Goal: Feedback & Contribution: Leave review/rating

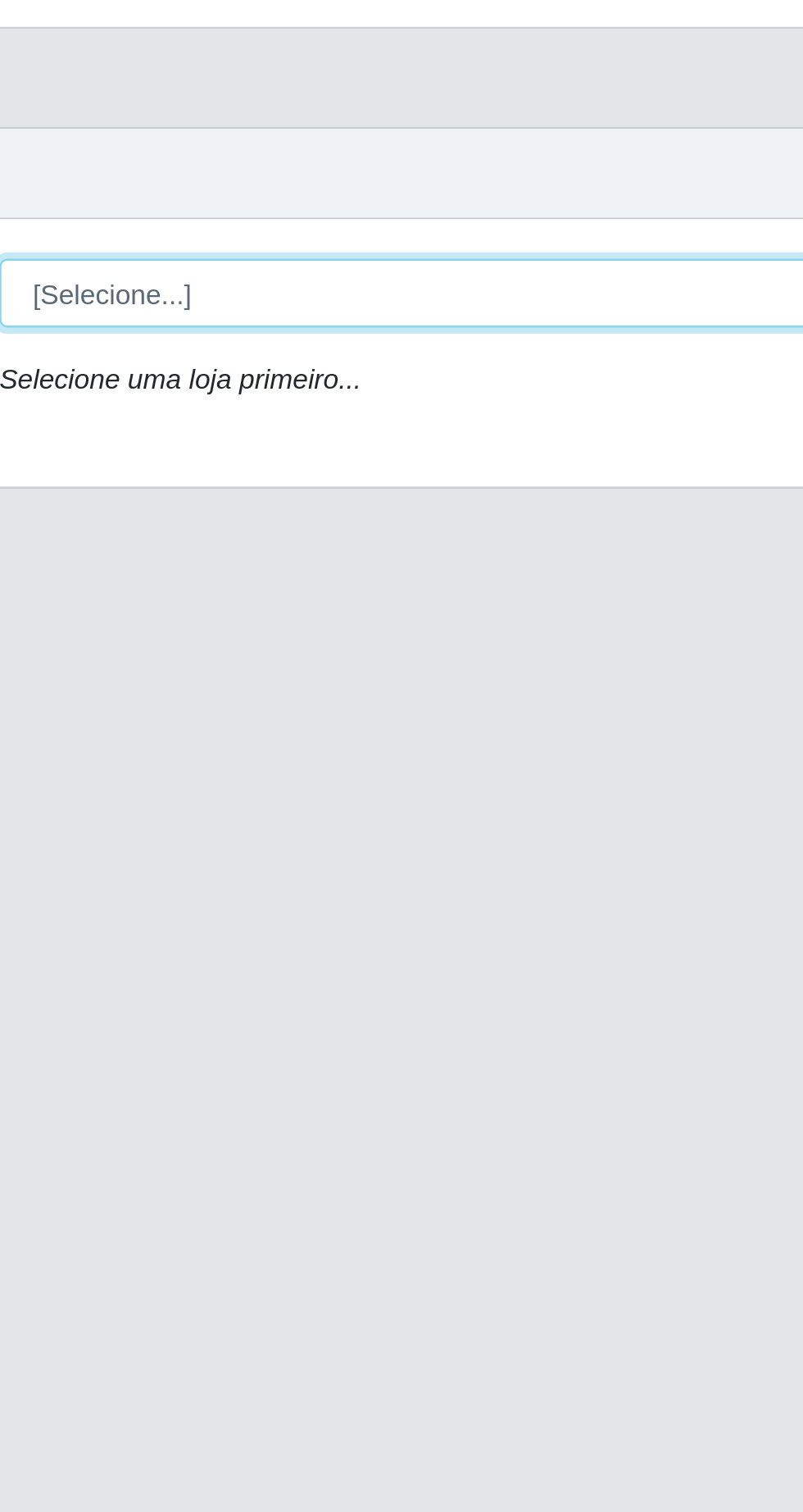
click at [379, 157] on select "[Selecione...] Extrabom - Loja 05 [GEOGRAPHIC_DATA]" at bounding box center [495, 155] width 534 height 28
select select "494"
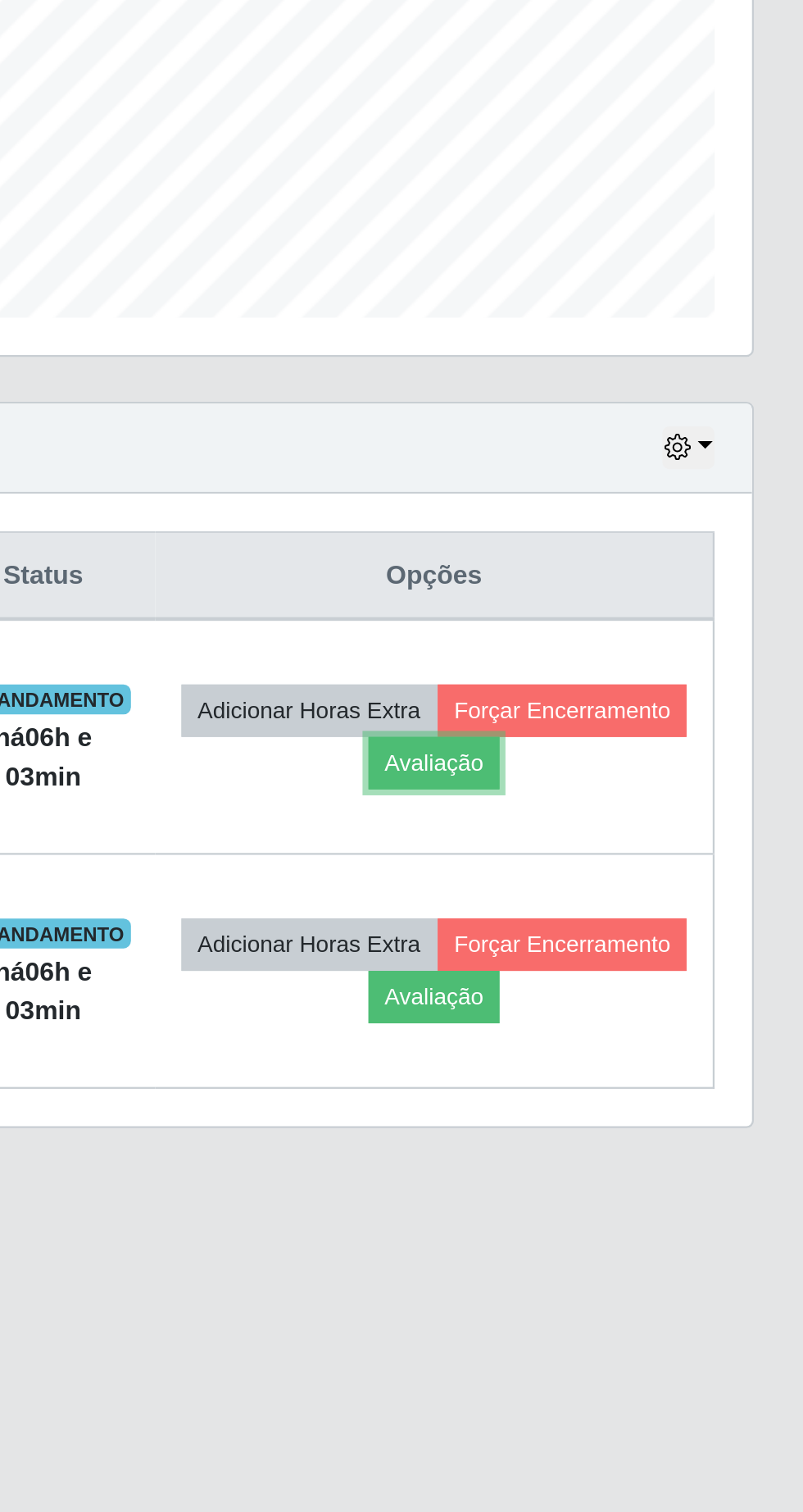
click at [668, 785] on button "Avaliação" at bounding box center [638, 781] width 58 height 23
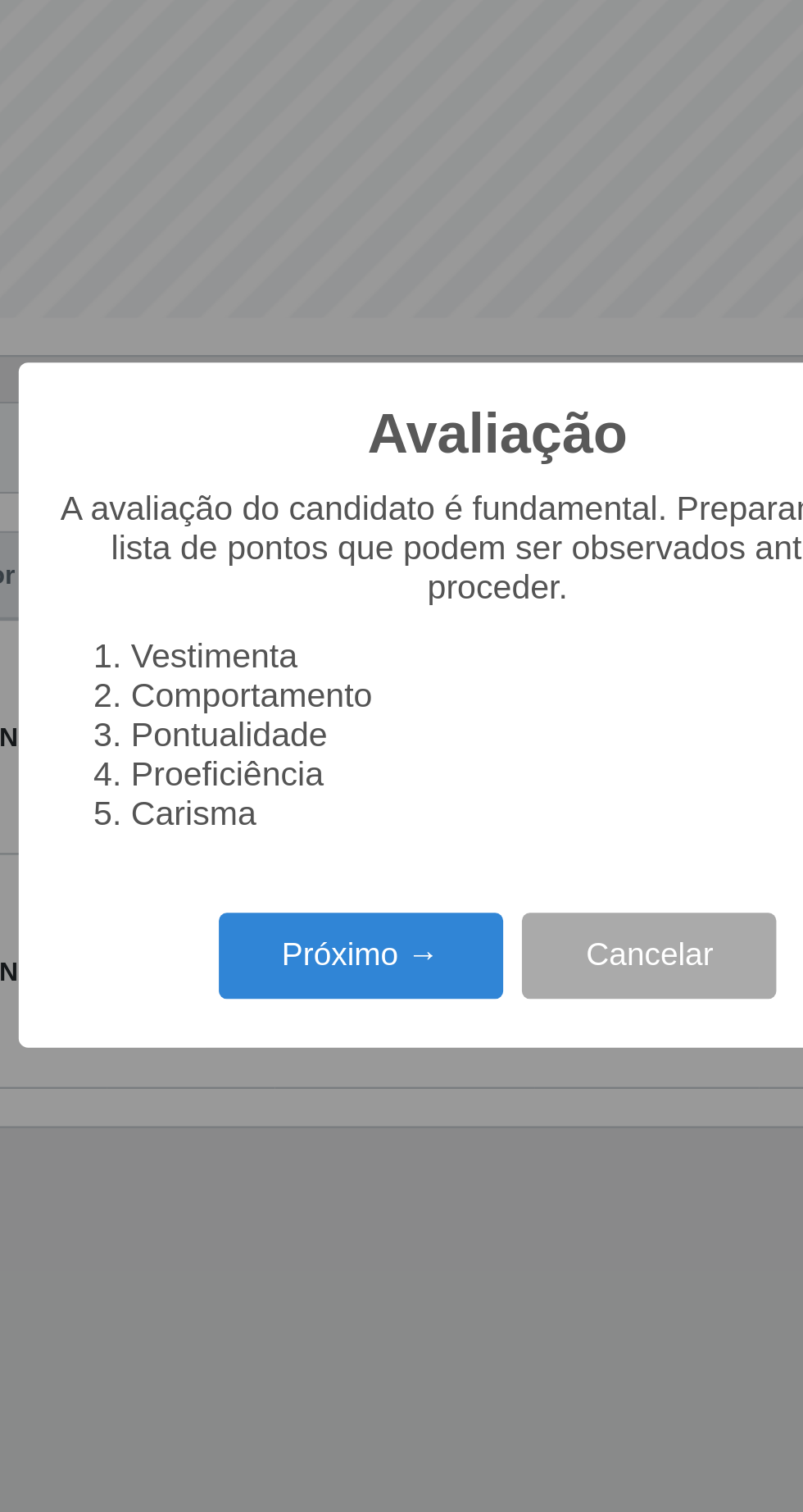
click at [358, 867] on button "Próximo →" at bounding box center [342, 865] width 125 height 38
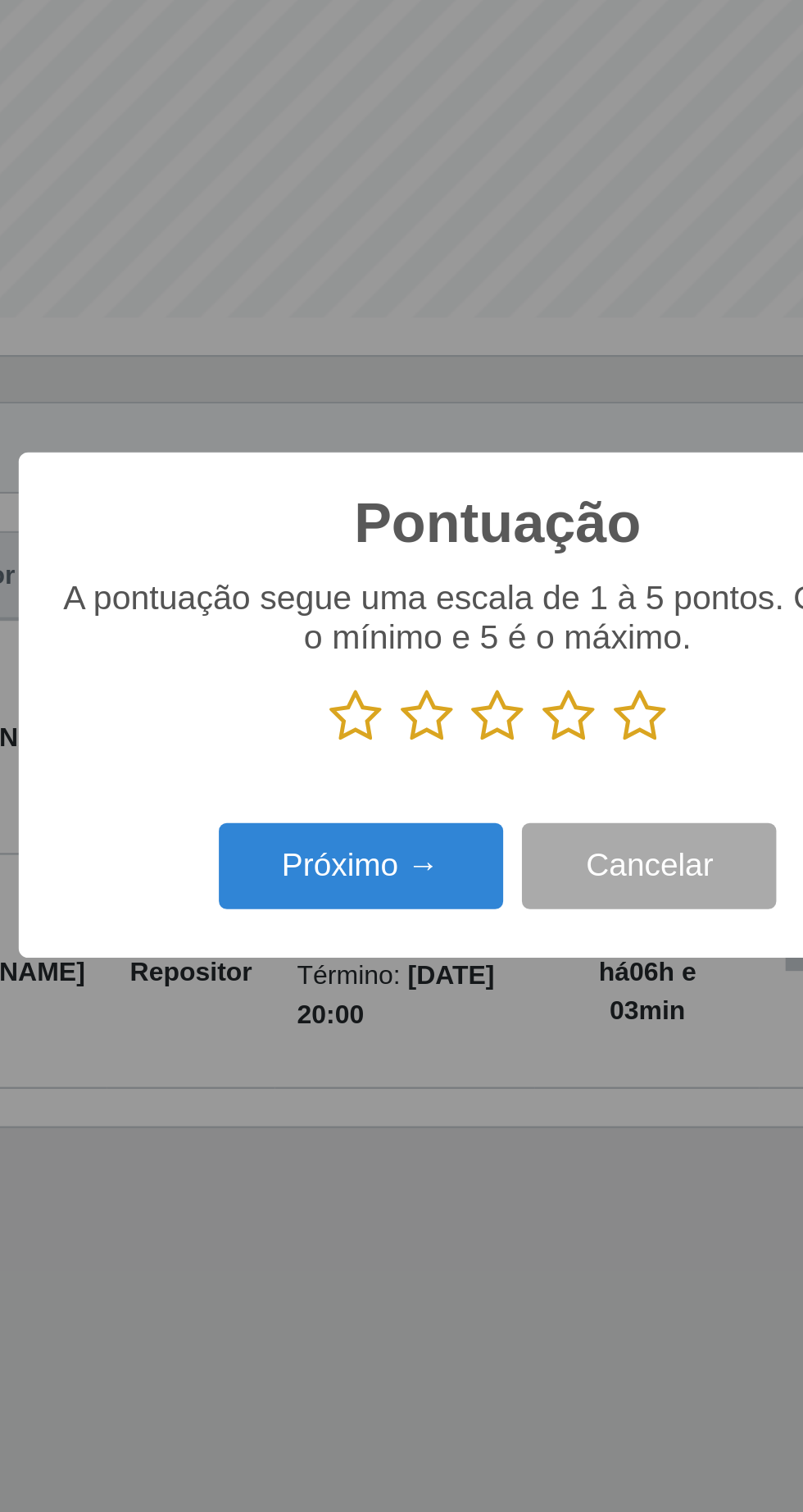
click at [472, 760] on icon at bounding box center [463, 760] width 23 height 25
click at [453, 773] on input "radio" at bounding box center [453, 773] width 0 height 0
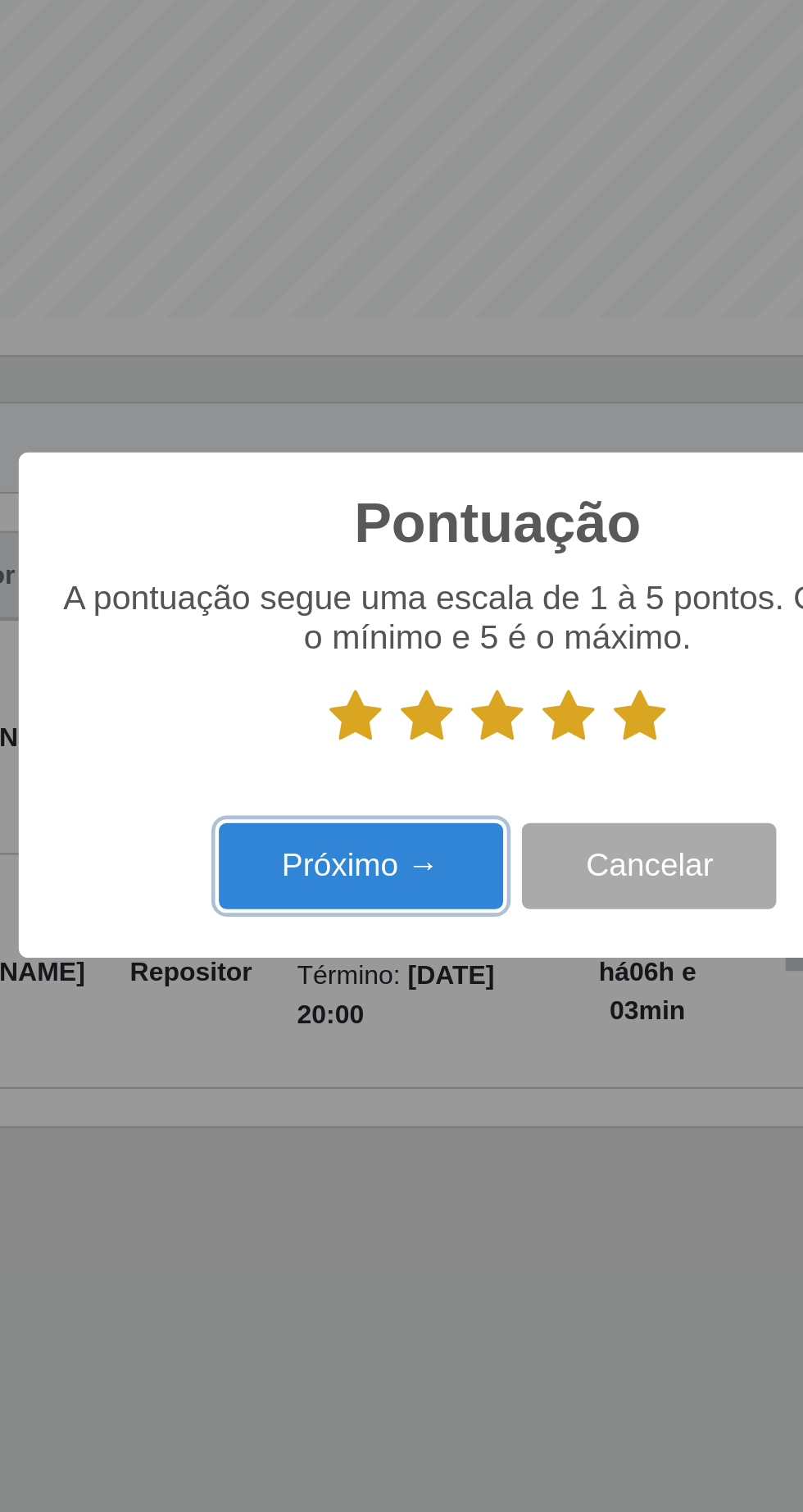
click at [366, 830] on button "Próximo →" at bounding box center [342, 826] width 125 height 38
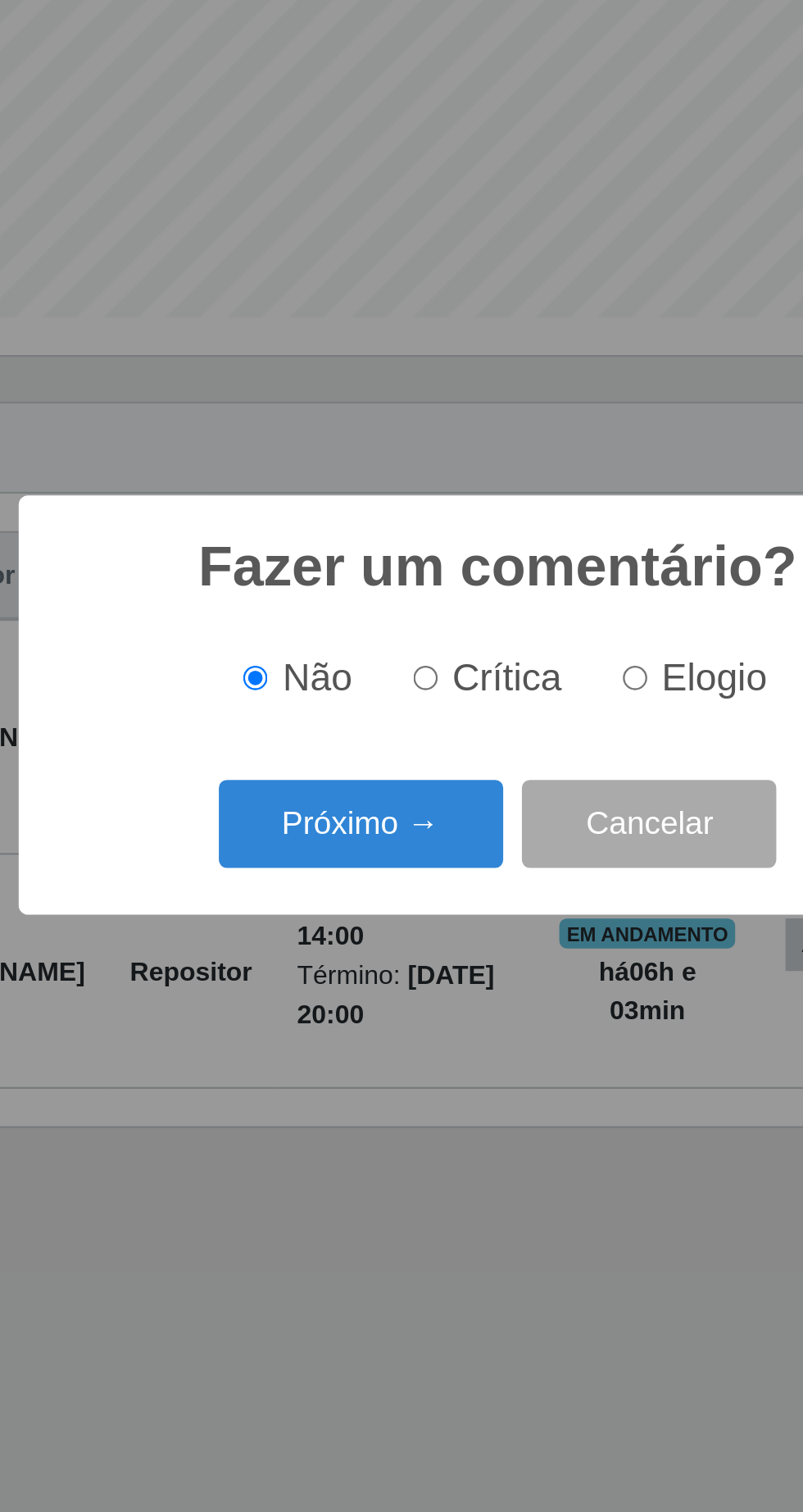
click at [465, 744] on input "Elogio" at bounding box center [461, 743] width 11 height 11
radio input "true"
click at [371, 803] on button "Próximo →" at bounding box center [342, 807] width 125 height 38
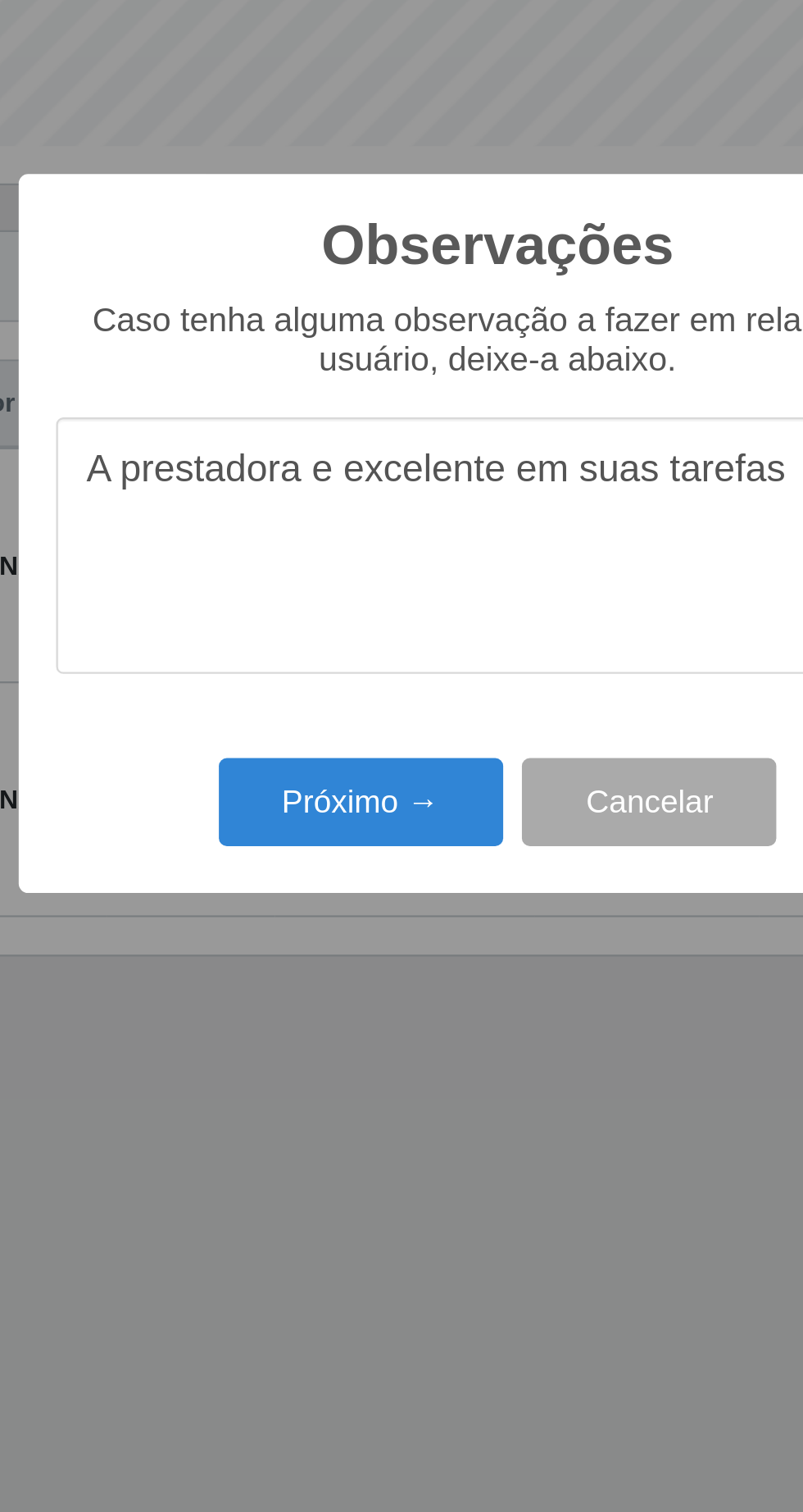
type textarea "A prestadora e excelente em suas tarefas"
click at [350, 879] on button "Próximo →" at bounding box center [342, 873] width 125 height 38
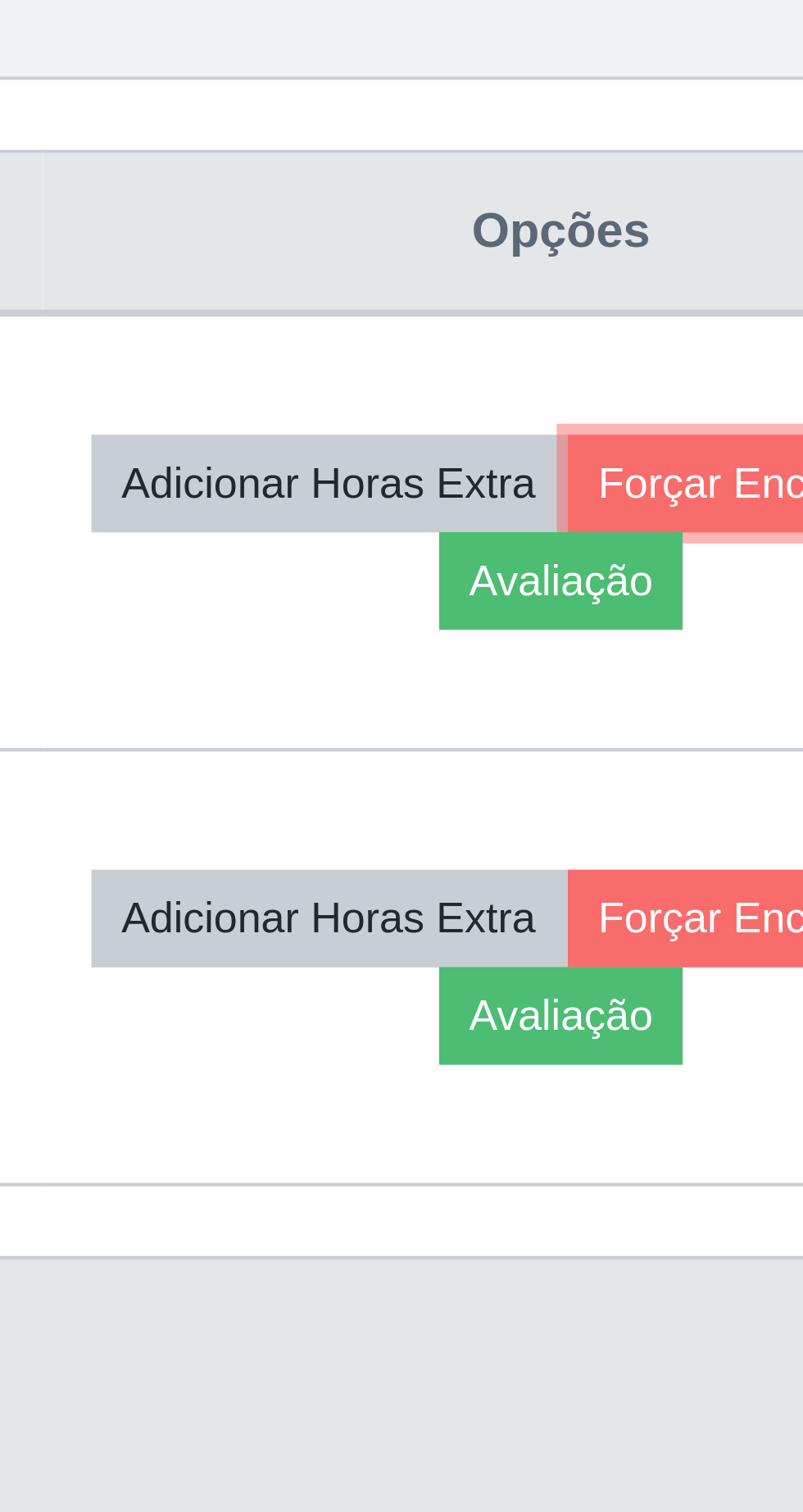
click at [640, 770] on button "Forçar Encerramento" at bounding box center [695, 758] width 110 height 23
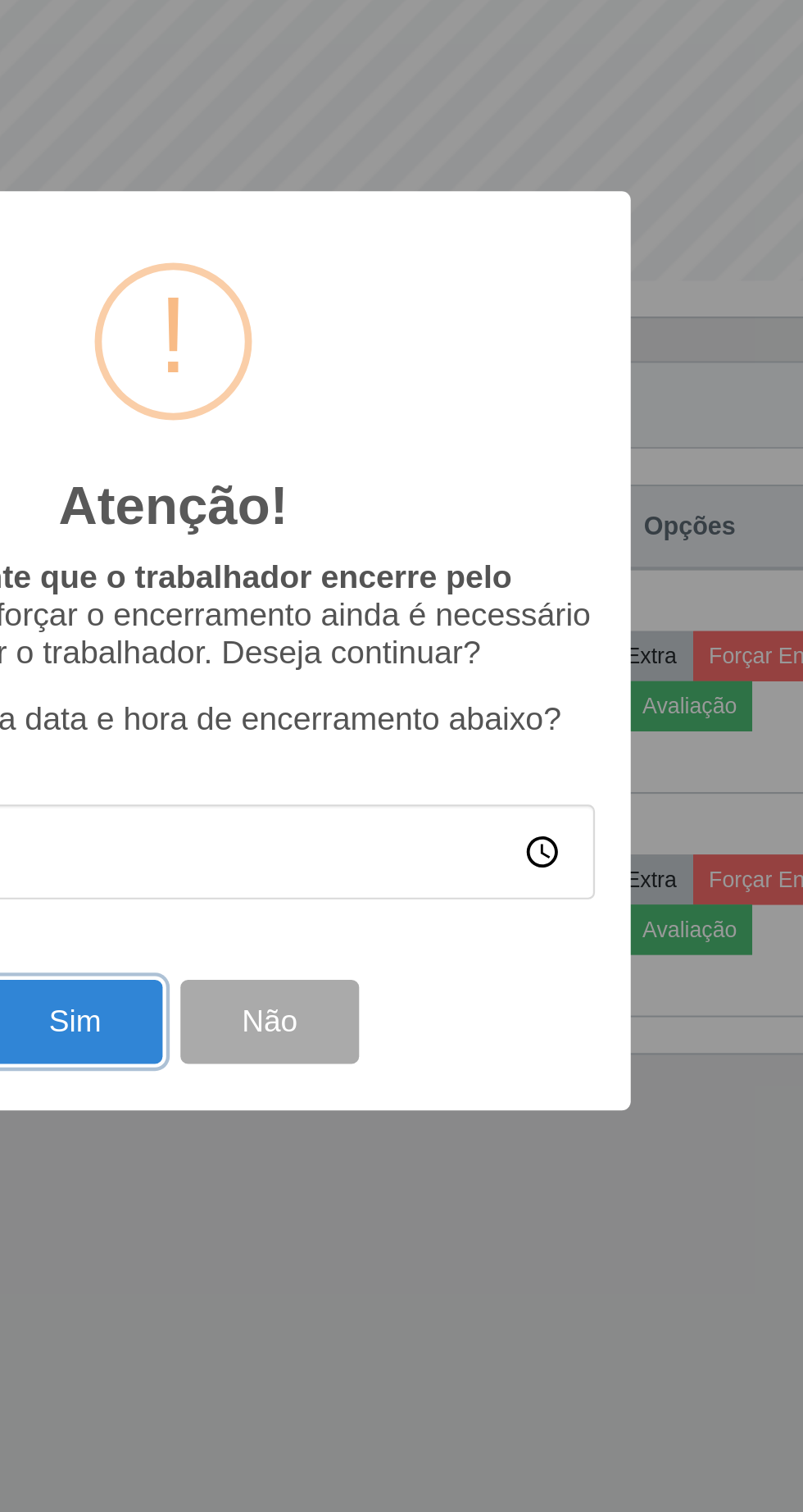
click at [360, 930] on button "Sim" at bounding box center [355, 925] width 80 height 38
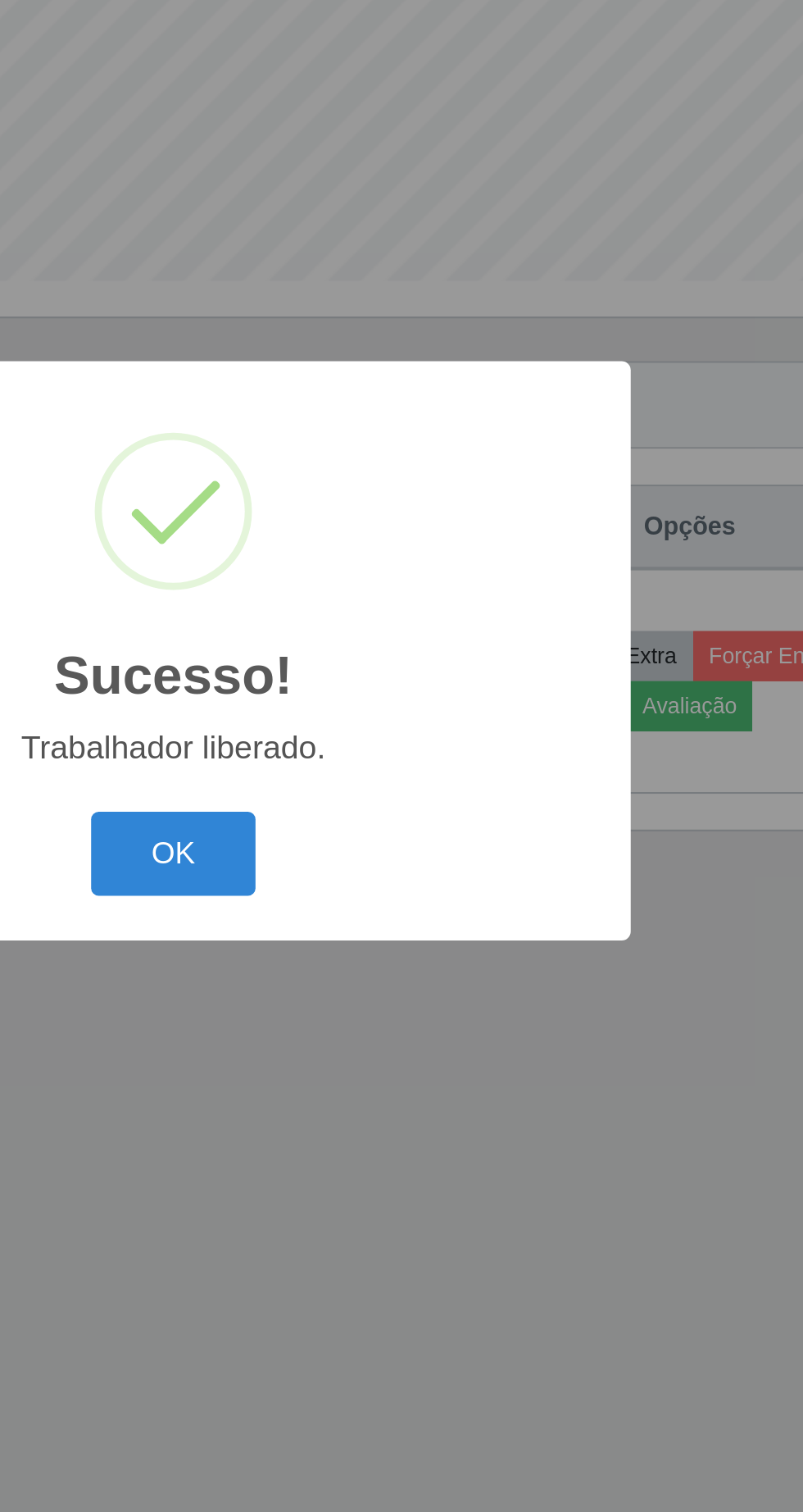
click at [401, 846] on button "OK" at bounding box center [402, 848] width 77 height 38
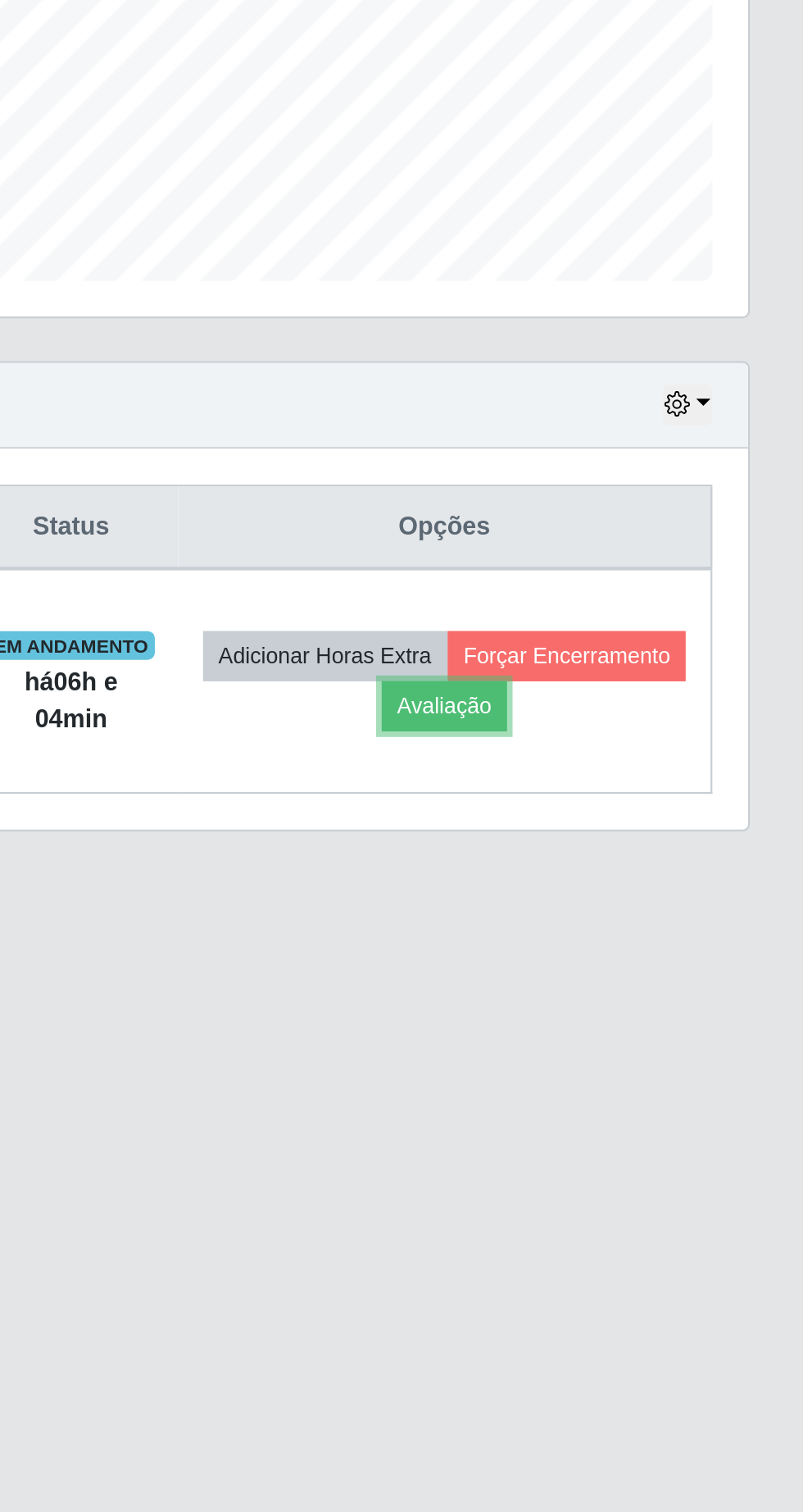
click at [668, 792] on button "Avaliação" at bounding box center [638, 781] width 58 height 23
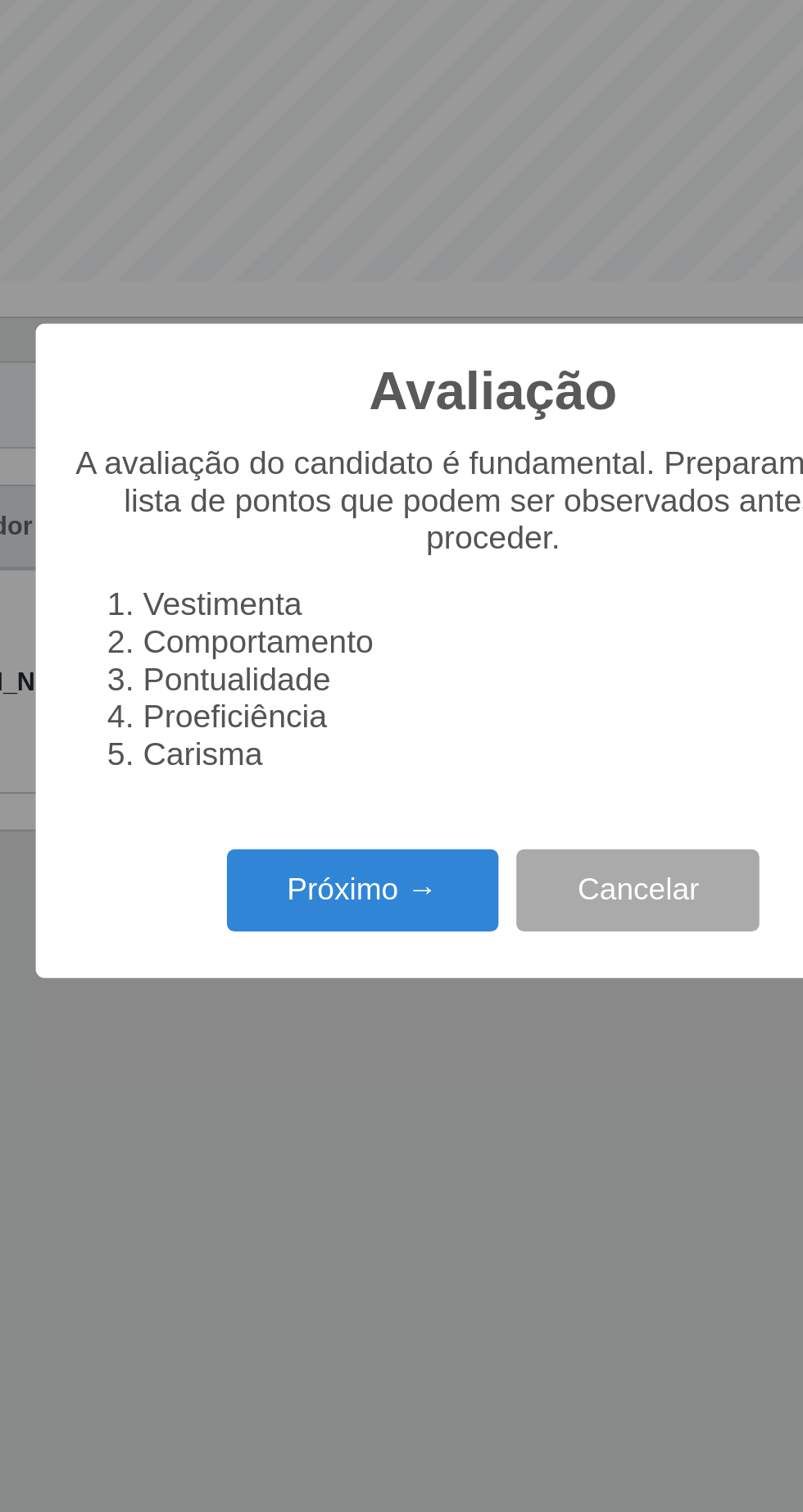
click at [347, 871] on button "Próximo →" at bounding box center [342, 865] width 125 height 38
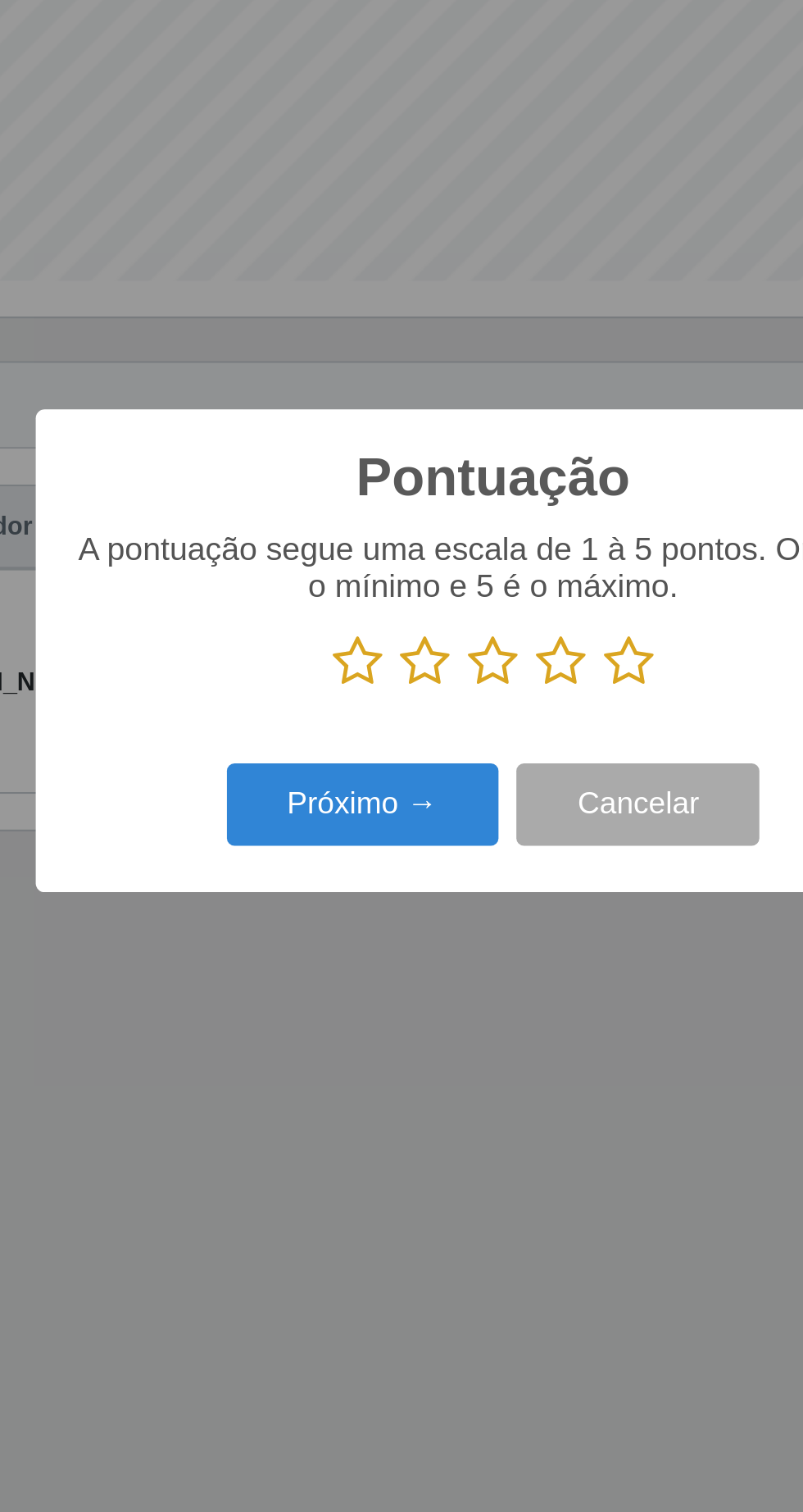
click at [470, 762] on icon at bounding box center [463, 760] width 23 height 25
click at [453, 773] on input "radio" at bounding box center [453, 773] width 0 height 0
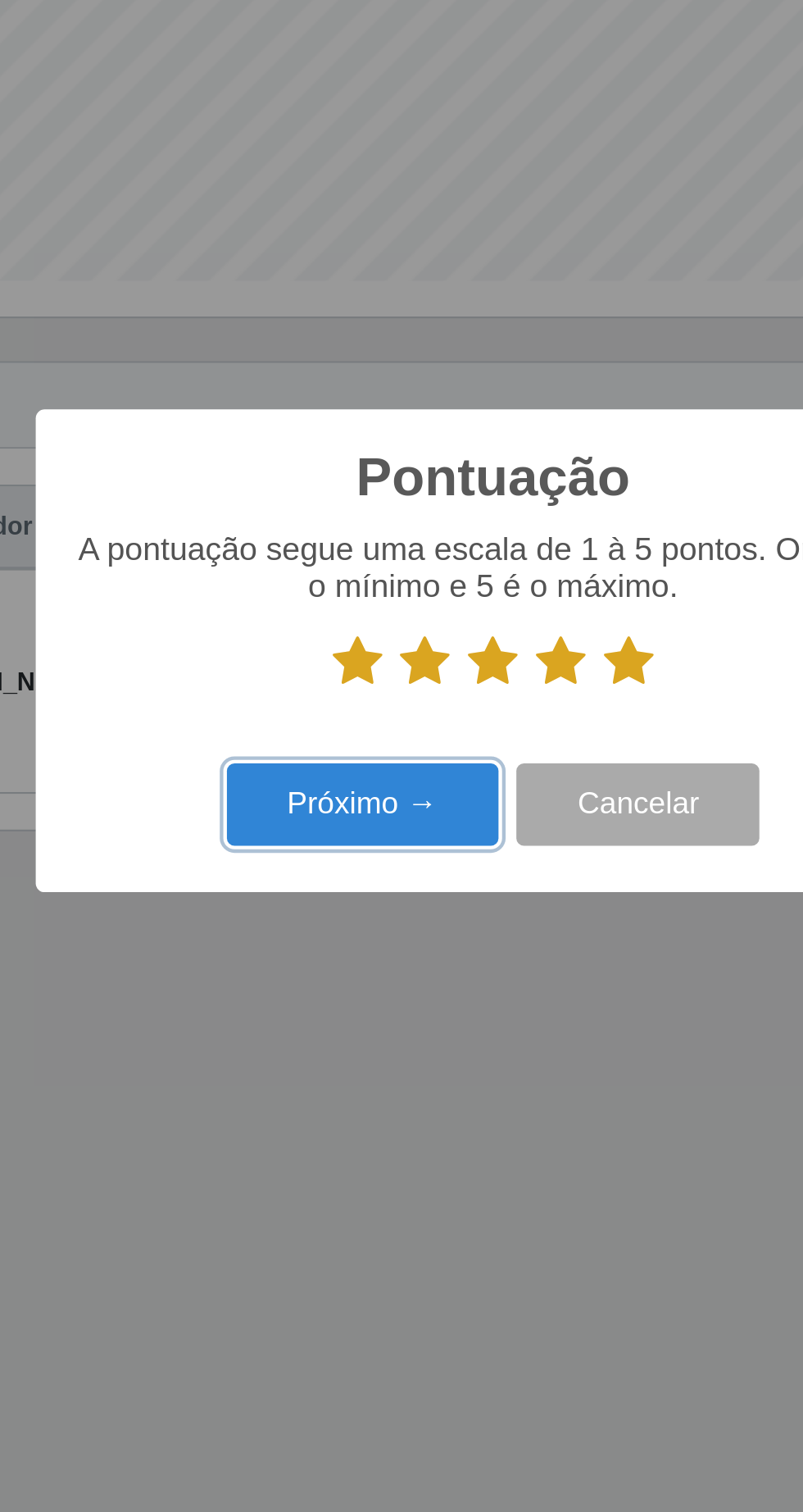
click at [370, 824] on button "Próximo →" at bounding box center [342, 826] width 125 height 38
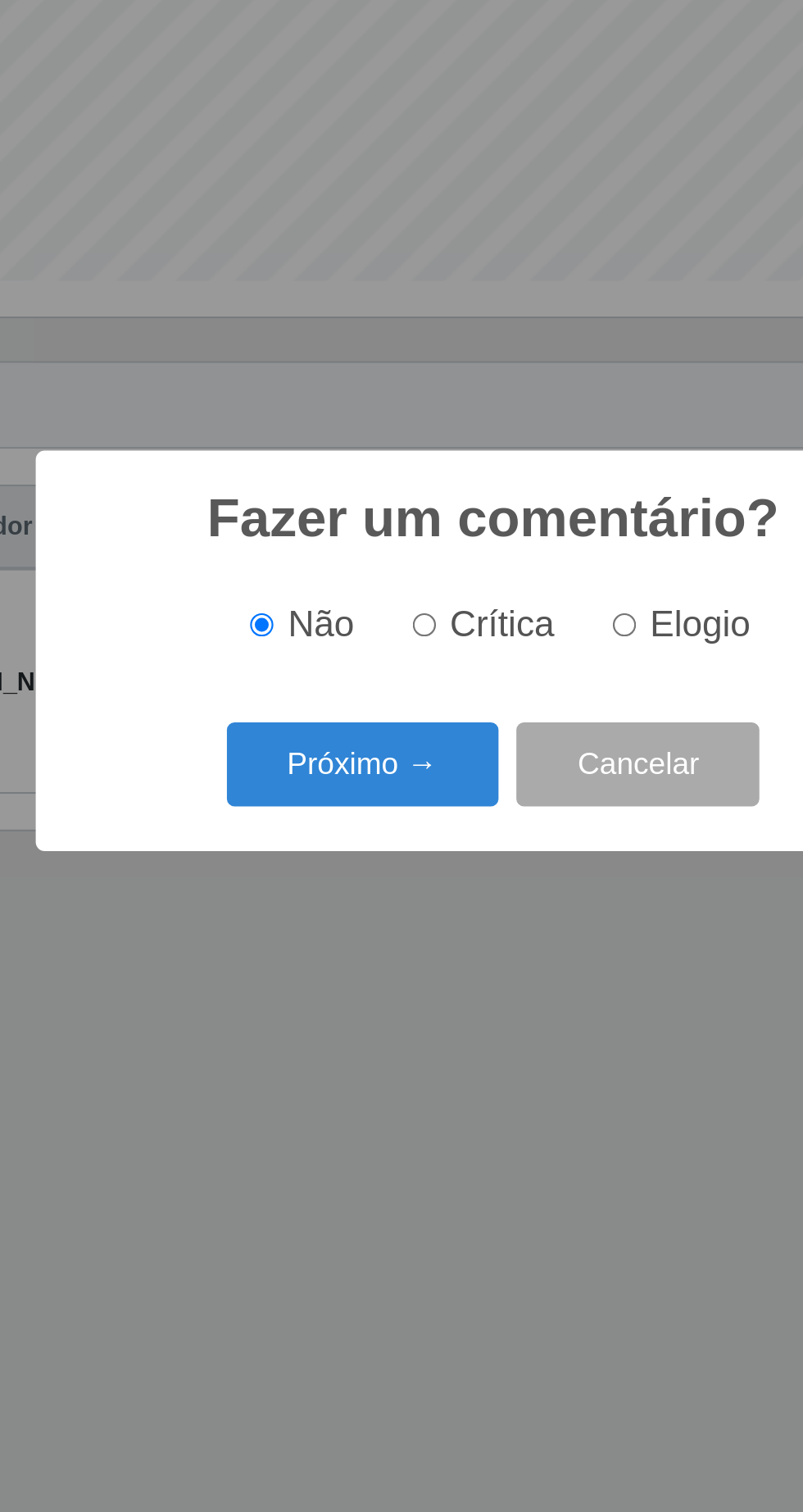
click at [467, 743] on input "Elogio" at bounding box center [461, 743] width 11 height 11
radio input "true"
click at [355, 810] on button "Próximo →" at bounding box center [342, 807] width 125 height 38
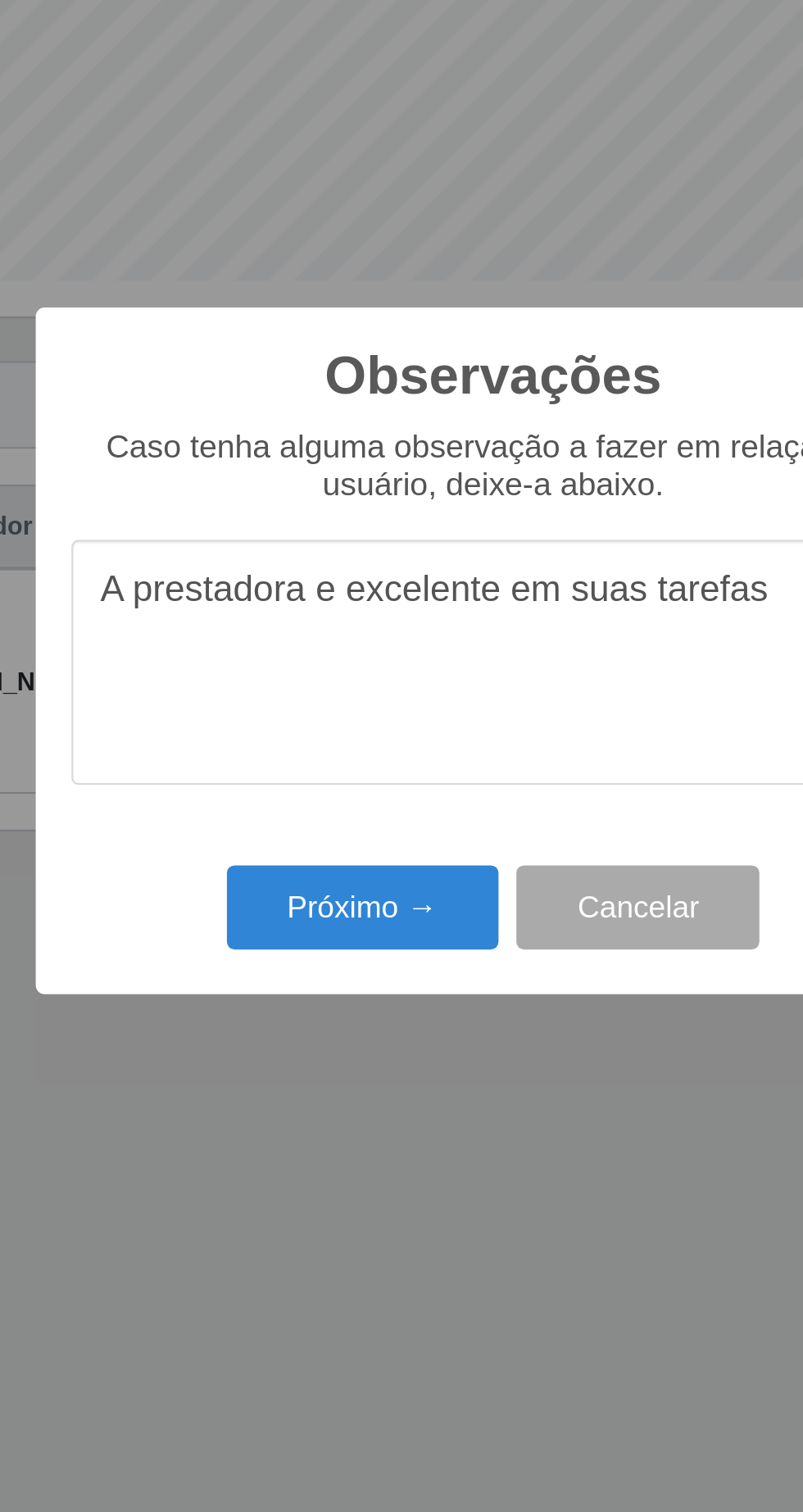
type textarea "A prestadora e excelente em suas tarefas"
click at [353, 879] on button "Próximo →" at bounding box center [342, 873] width 125 height 38
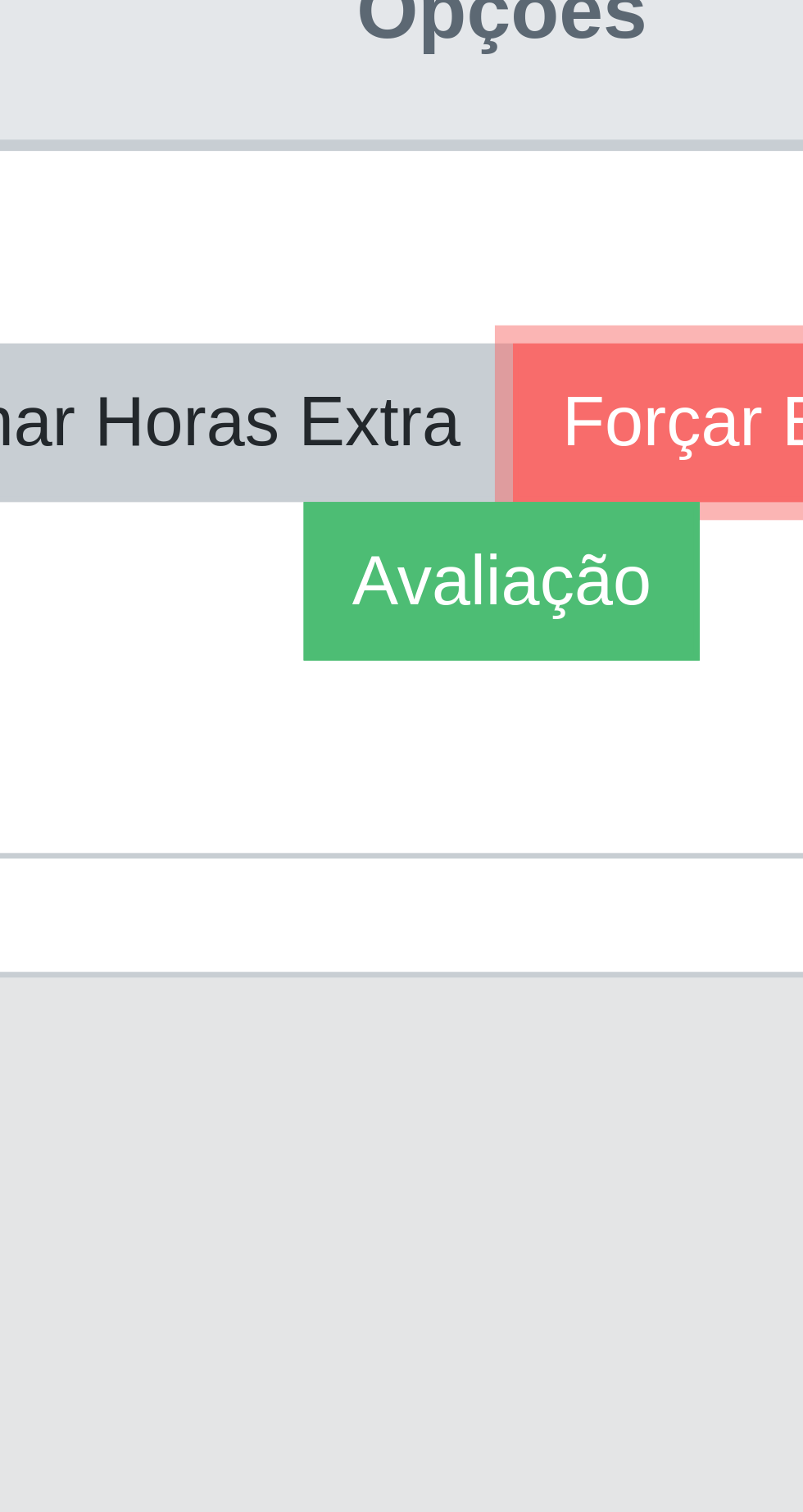
click at [640, 770] on button "Forçar Encerramento" at bounding box center [695, 758] width 110 height 23
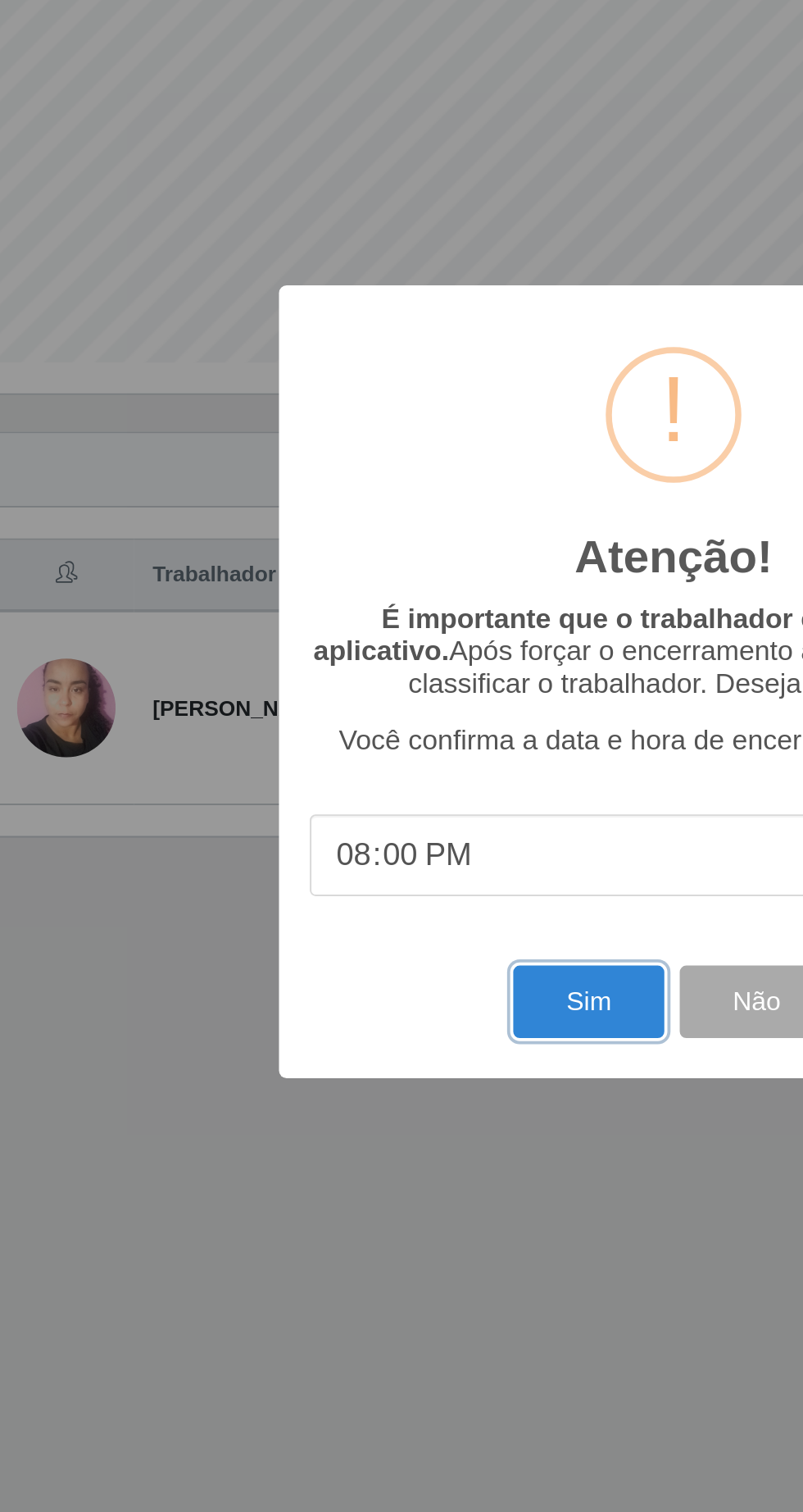
click at [355, 923] on button "Sim" at bounding box center [355, 925] width 80 height 38
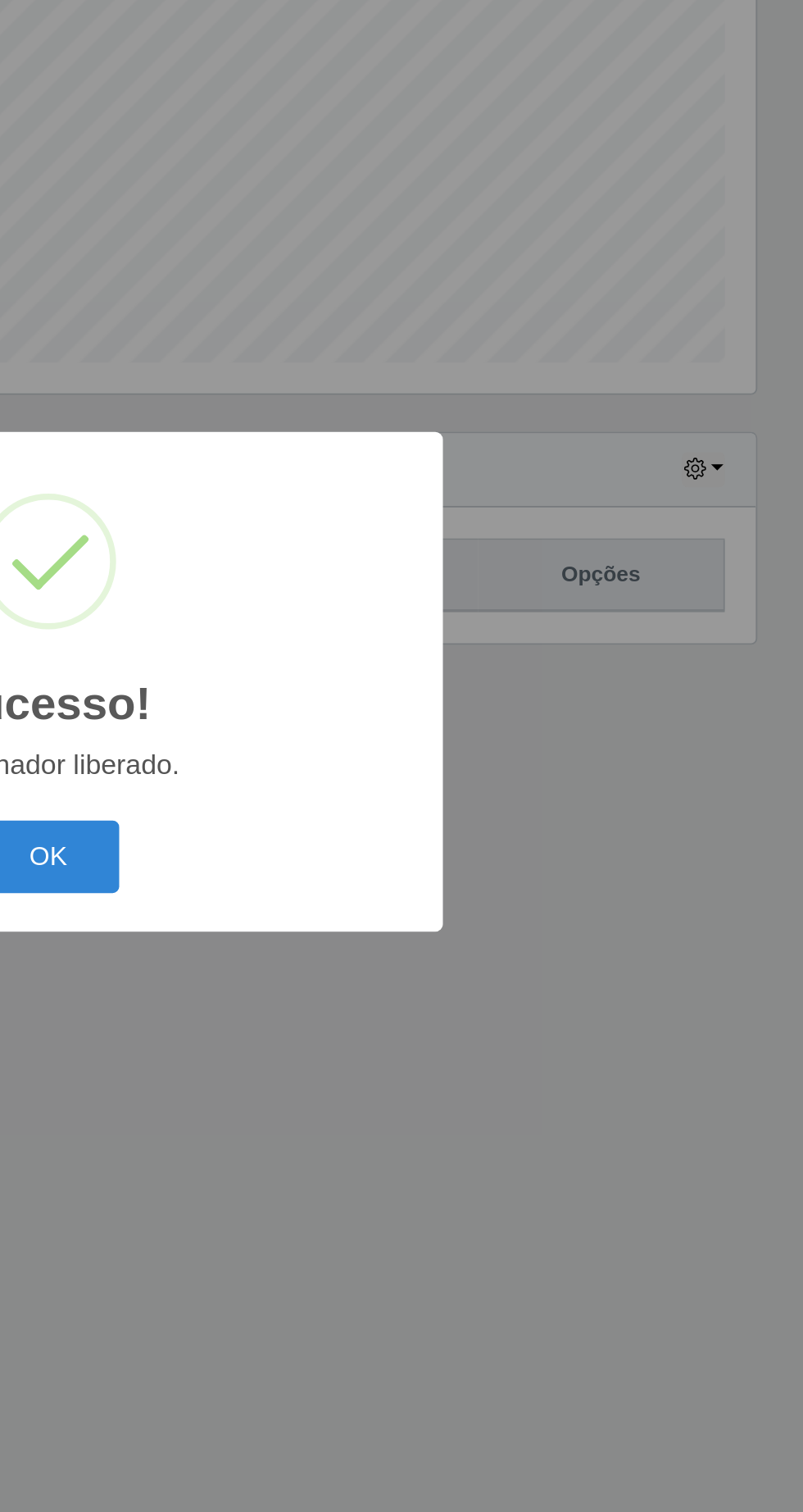
click at [415, 850] on button "OK" at bounding box center [402, 848] width 77 height 38
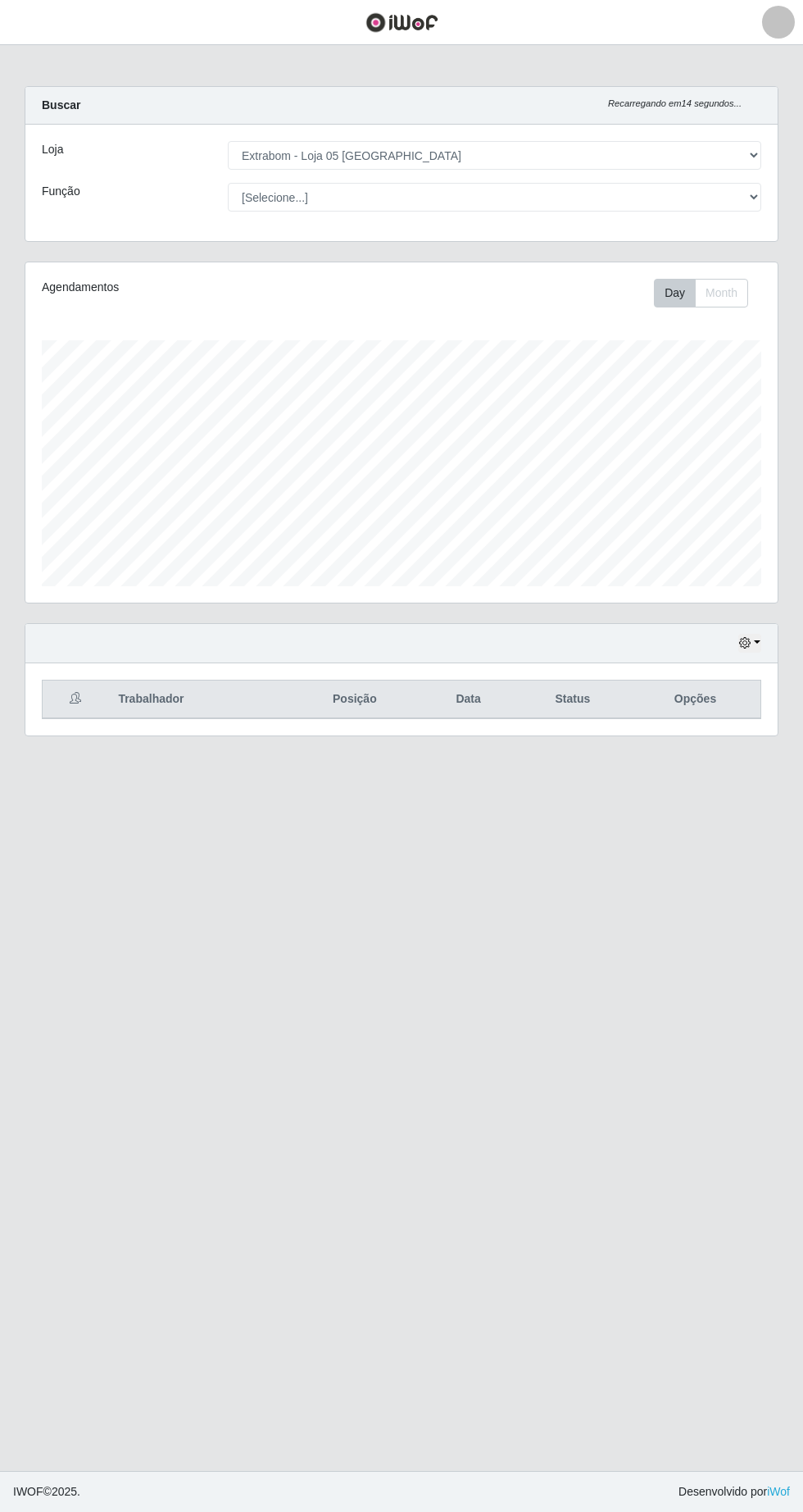
scroll to position [32, 0]
